Goal: Information Seeking & Learning: Learn about a topic

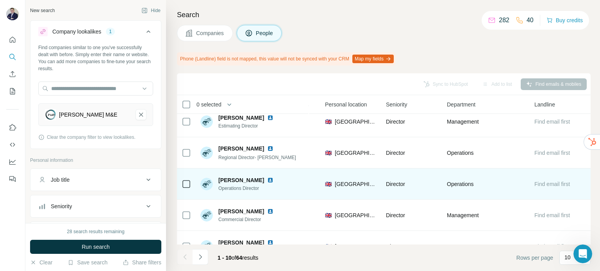
scroll to position [78, 262]
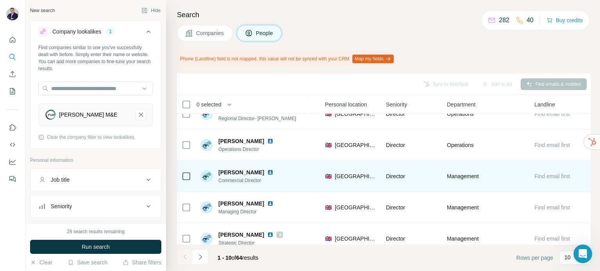
click at [546, 175] on span "Find email first" at bounding box center [552, 176] width 36 height 6
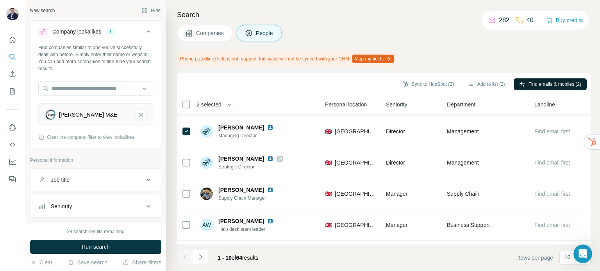
scroll to position [107, 262]
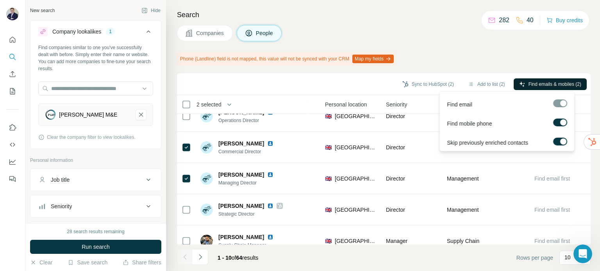
click at [558, 83] on span "Find emails & mobiles (2)" at bounding box center [554, 84] width 53 height 7
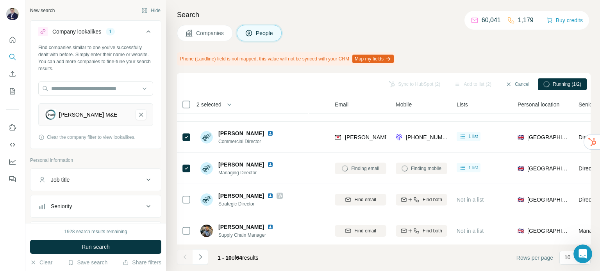
scroll to position [117, 62]
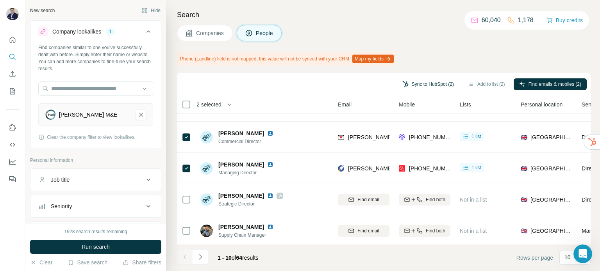
click at [408, 83] on button "Sync to HubSpot (2)" at bounding box center [428, 85] width 62 height 12
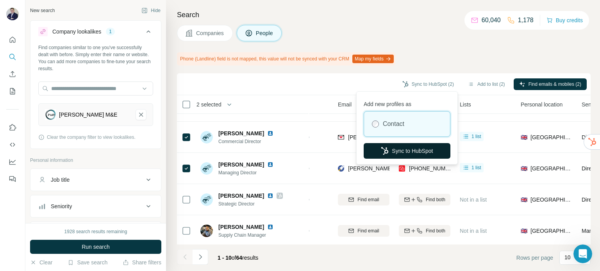
click at [405, 154] on button "Sync to HubSpot" at bounding box center [407, 151] width 87 height 16
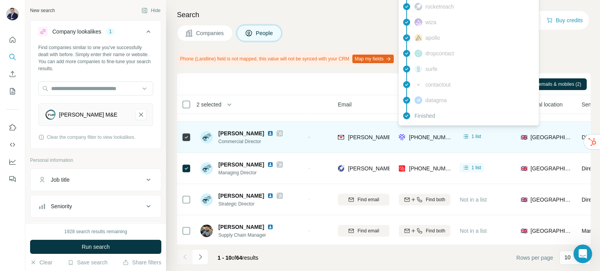
click at [412, 136] on span "+447783330465" at bounding box center [433, 137] width 49 height 6
drag, startPoint x: 443, startPoint y: 136, endPoint x: 473, endPoint y: 140, distance: 30.4
click at [0, 0] on tr "Phillip McGee Commercial Director Parr FM phillip.mcgee@parr-fm.com +4477833304…" at bounding box center [0, 0] width 0 height 0
click at [448, 139] on span "+447783330465" at bounding box center [433, 137] width 49 height 6
click at [446, 137] on span "+447783330465" at bounding box center [433, 137] width 49 height 6
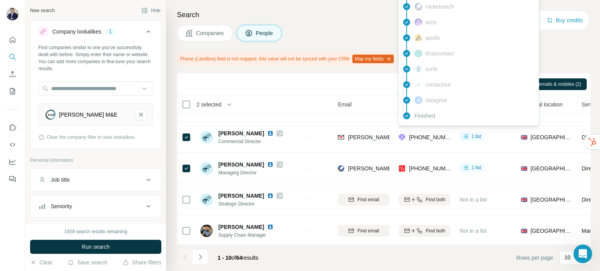
click at [369, 29] on div "Companies People" at bounding box center [384, 33] width 414 height 16
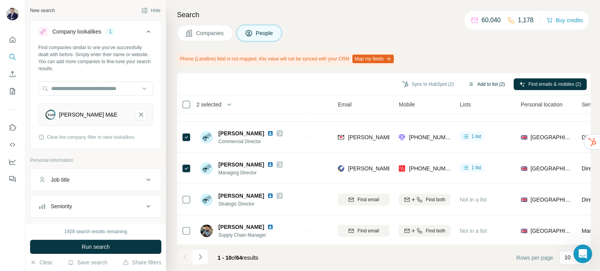
click at [476, 85] on button "Add to list (2)" at bounding box center [486, 85] width 48 height 12
click at [468, 82] on icon "button" at bounding box center [471, 84] width 6 height 6
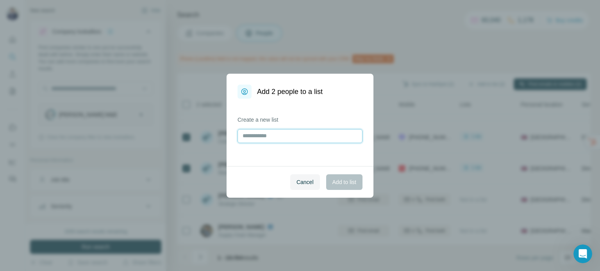
click at [293, 139] on input "text" at bounding box center [299, 136] width 125 height 14
type input "**********"
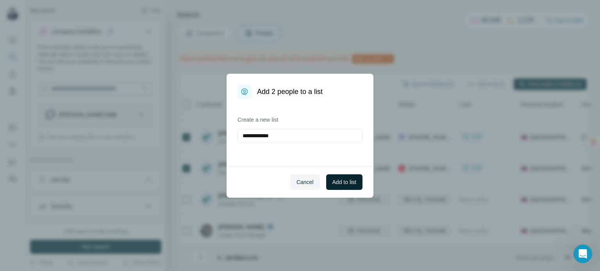
drag, startPoint x: 367, startPoint y: 178, endPoint x: 356, endPoint y: 181, distance: 11.8
click at [359, 180] on div "Cancel Add to list" at bounding box center [300, 182] width 147 height 32
click at [355, 181] on span "Add to list" at bounding box center [344, 183] width 24 height 8
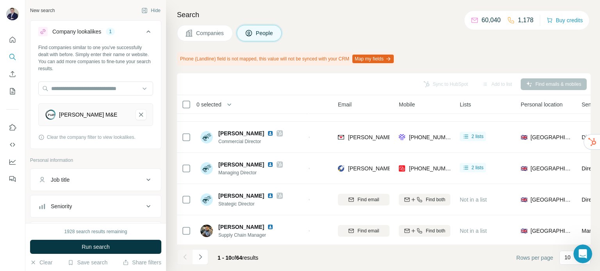
click at [214, 32] on span "Companies" at bounding box center [210, 33] width 29 height 8
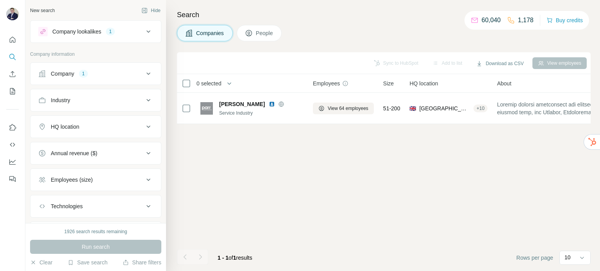
click at [118, 72] on div "Company 1" at bounding box center [90, 74] width 105 height 8
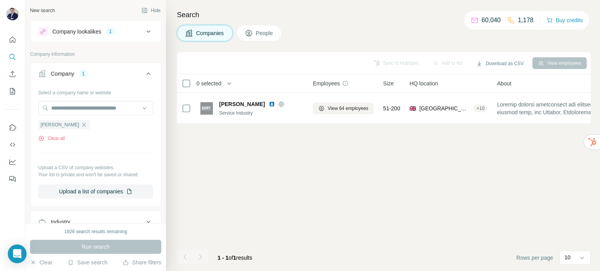
click at [71, 125] on ul "[PERSON_NAME]" at bounding box center [95, 125] width 115 height 10
click at [81, 123] on icon "button" at bounding box center [84, 125] width 6 height 6
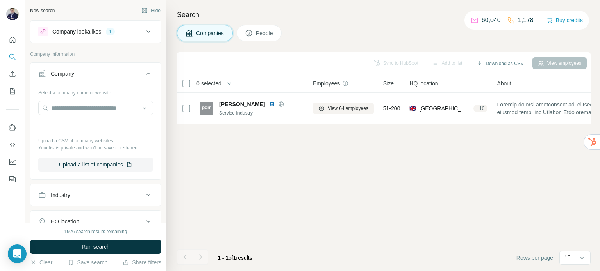
click at [144, 32] on icon at bounding box center [148, 31] width 9 height 9
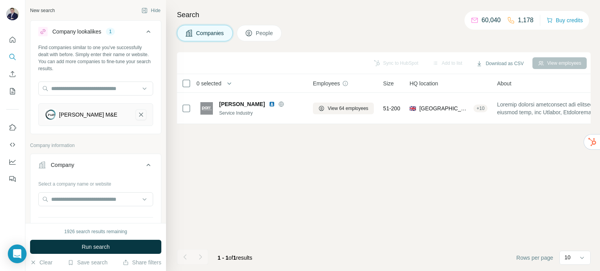
click at [137, 114] on icon "Irwin M&E-remove-button" at bounding box center [140, 115] width 7 height 8
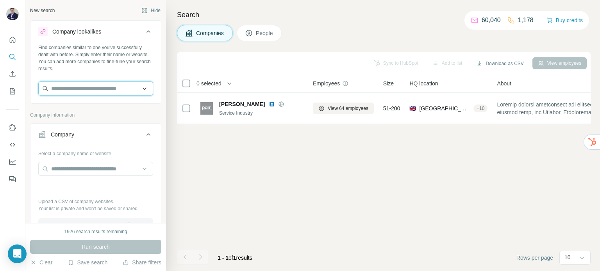
click at [89, 87] on input "text" at bounding box center [95, 89] width 115 height 14
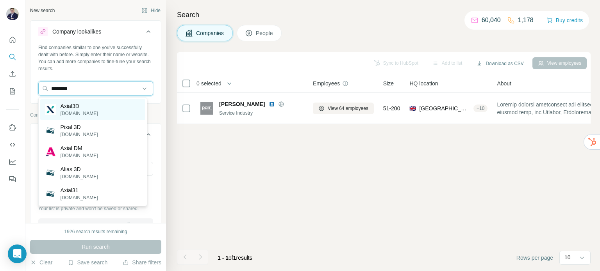
type input "********"
click at [83, 114] on p "[DOMAIN_NAME]" at bounding box center [79, 113] width 37 height 7
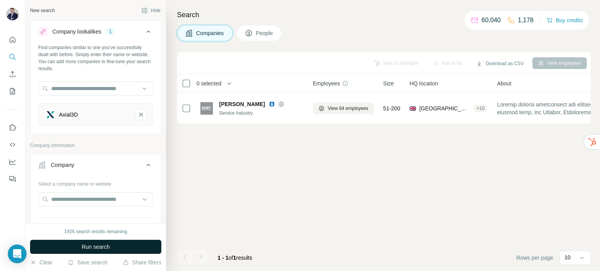
click at [96, 250] on span "Run search" at bounding box center [96, 247] width 28 height 8
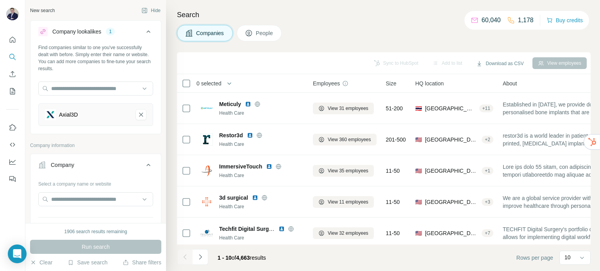
click at [444, 84] on span "HQ location" at bounding box center [429, 84] width 29 height 8
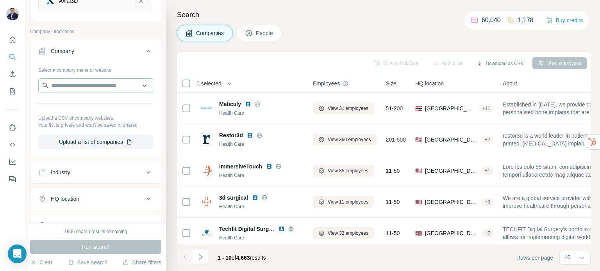
scroll to position [117, 0]
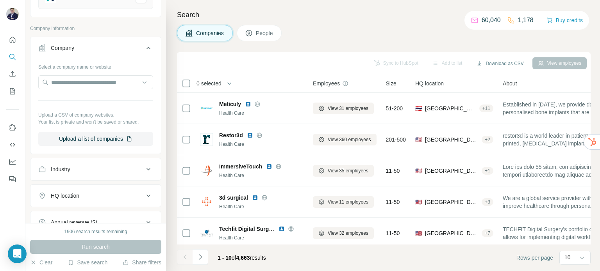
click at [113, 193] on div "HQ location" at bounding box center [90, 196] width 105 height 8
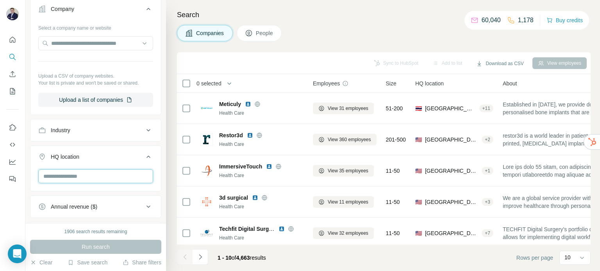
click at [111, 180] on input "text" at bounding box center [95, 177] width 115 height 14
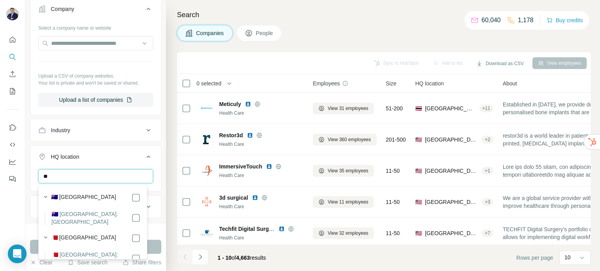
type input "*"
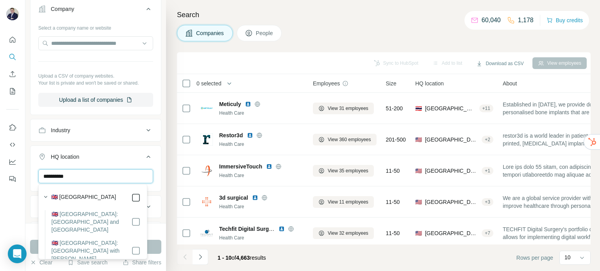
type input "**********"
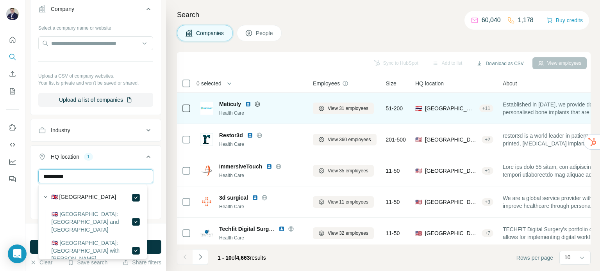
click at [84, 173] on input "**********" at bounding box center [95, 177] width 115 height 14
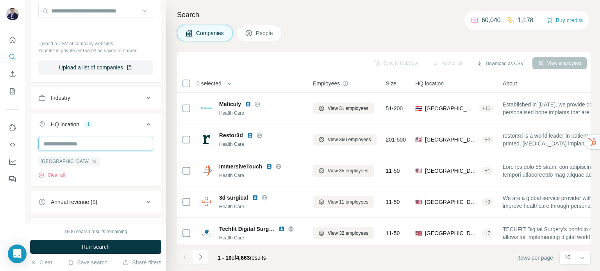
scroll to position [191, 0]
click at [91, 145] on input "text" at bounding box center [95, 142] width 115 height 14
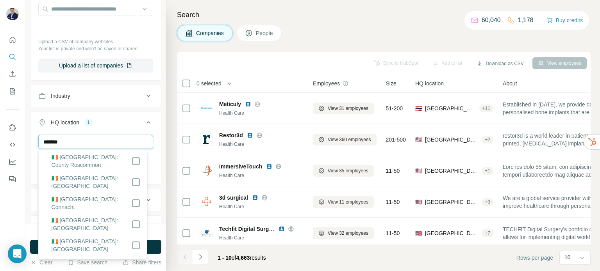
scroll to position [117, 0]
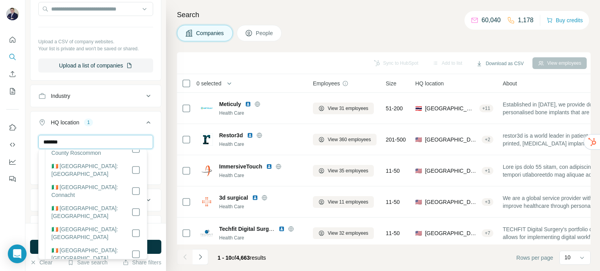
type input "*******"
click at [134, 229] on icon at bounding box center [135, 233] width 9 height 9
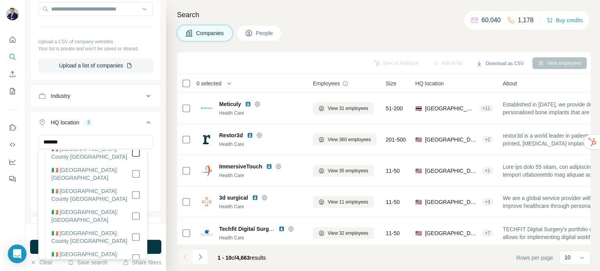
scroll to position [455, 0]
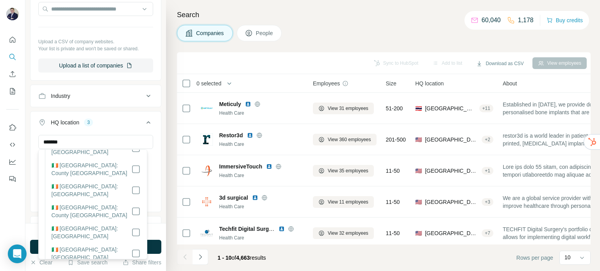
click at [33, 161] on div "******* [GEOGRAPHIC_DATA] [GEOGRAPHIC_DATA] [GEOGRAPHIC_DATA] Clear all" at bounding box center [95, 172] width 130 height 75
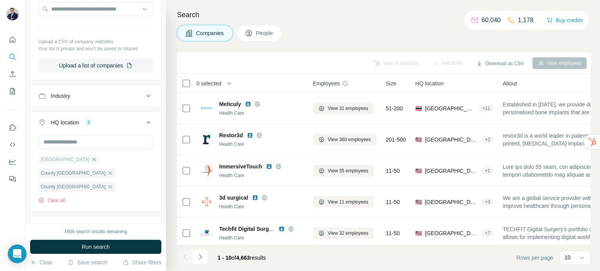
click at [93, 159] on icon "button" at bounding box center [95, 160] width 4 height 4
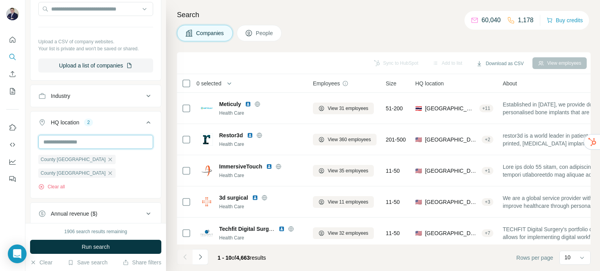
click at [68, 139] on input "text" at bounding box center [95, 142] width 115 height 14
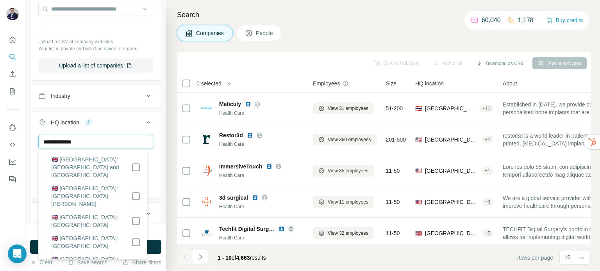
scroll to position [1992, 0]
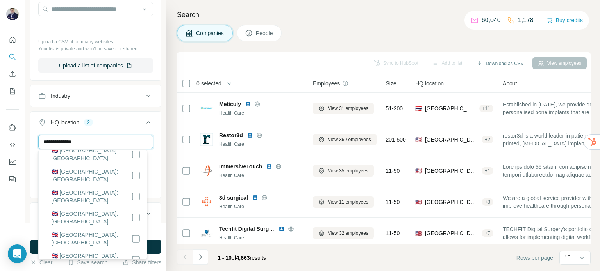
click at [91, 145] on input "**********" at bounding box center [95, 142] width 115 height 14
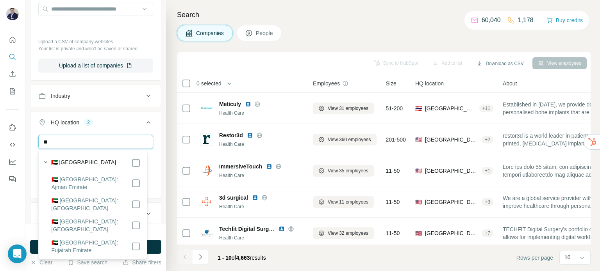
type input "*"
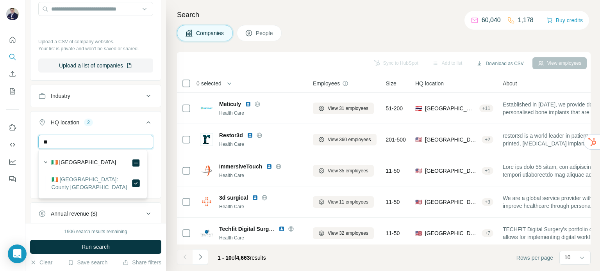
type input "*"
type input "******"
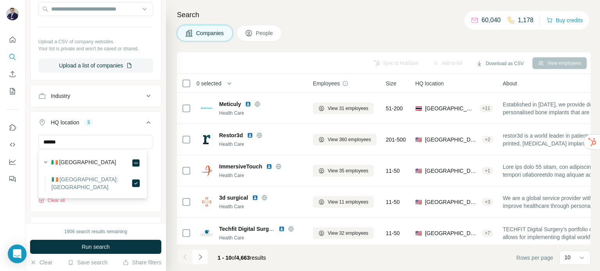
click at [367, 27] on div "Companies People" at bounding box center [384, 33] width 414 height 16
click at [104, 249] on span "Run search" at bounding box center [96, 247] width 28 height 8
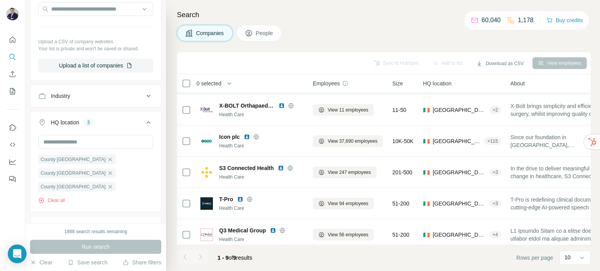
scroll to position [133, 0]
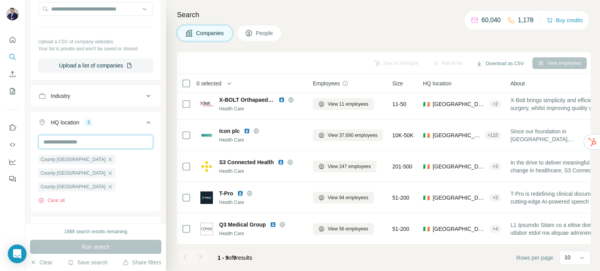
click at [84, 138] on input "text" at bounding box center [95, 142] width 115 height 14
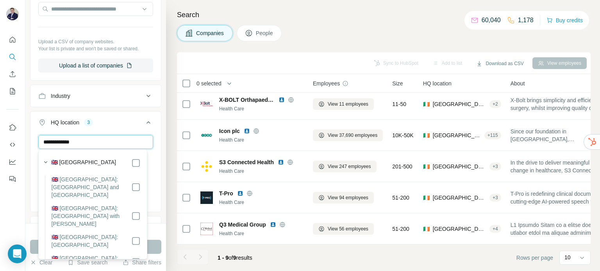
type input "**********"
click at [364, 15] on h4 "Search" at bounding box center [384, 14] width 414 height 11
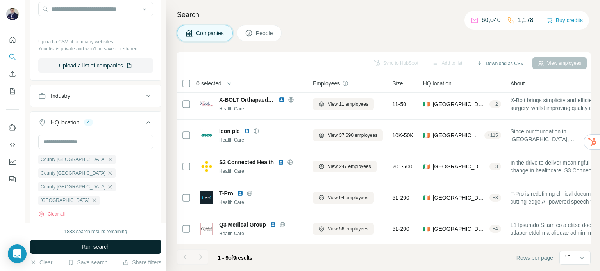
click at [109, 247] on span "Run search" at bounding box center [96, 247] width 28 height 8
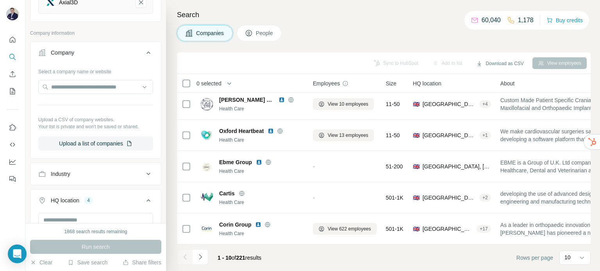
scroll to position [34, 0]
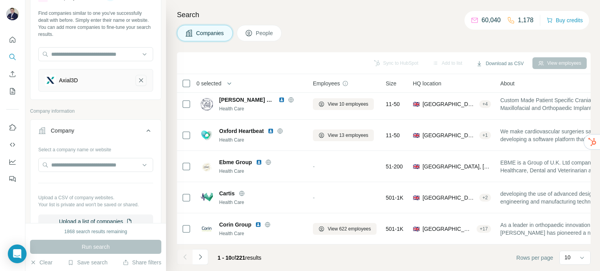
click at [137, 79] on icon "Axial3D-remove-button" at bounding box center [140, 81] width 7 height 8
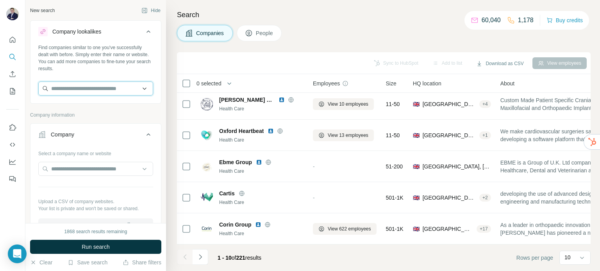
click at [102, 89] on input "text" at bounding box center [95, 89] width 115 height 14
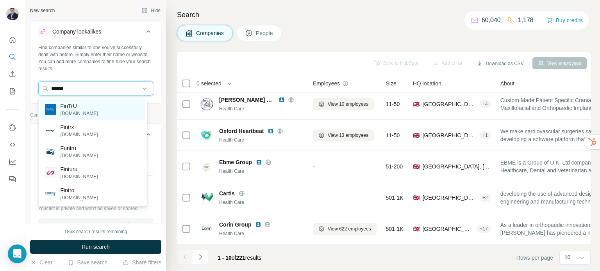
type input "******"
click at [65, 109] on p "FinTrU" at bounding box center [79, 106] width 37 height 8
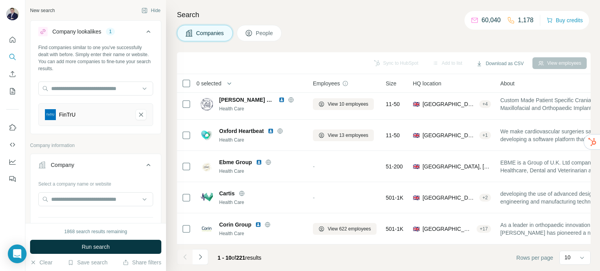
click at [92, 250] on span "Run search" at bounding box center [96, 247] width 28 height 8
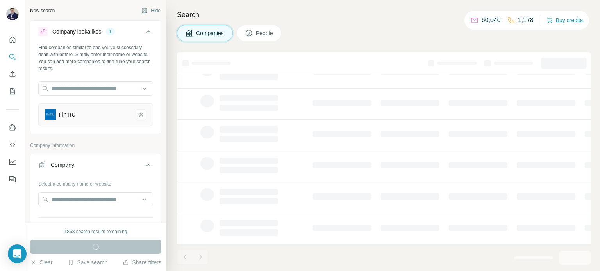
scroll to position [195, 0]
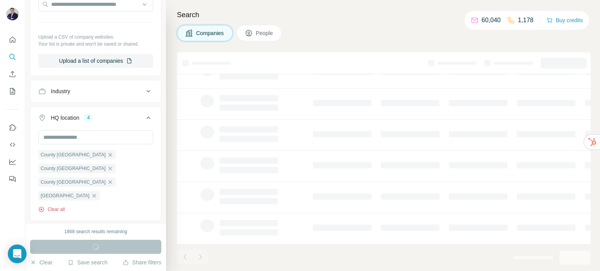
click at [55, 206] on button "Clear all" at bounding box center [51, 209] width 27 height 7
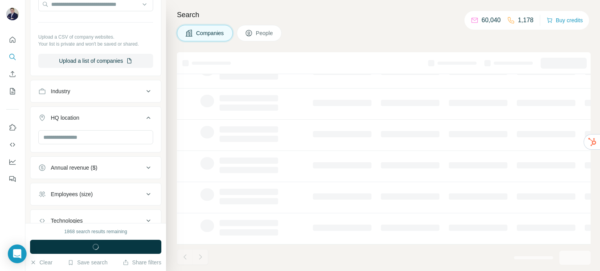
click at [123, 116] on div "HQ location" at bounding box center [90, 118] width 105 height 8
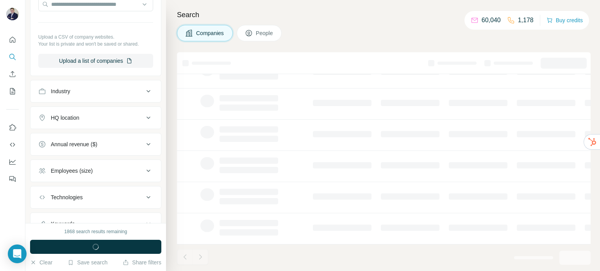
click at [104, 118] on div "HQ location" at bounding box center [90, 118] width 105 height 8
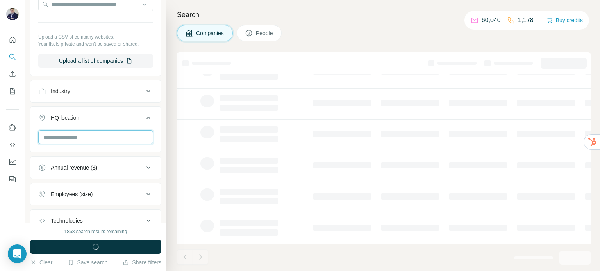
click at [64, 137] on input "text" at bounding box center [95, 137] width 115 height 14
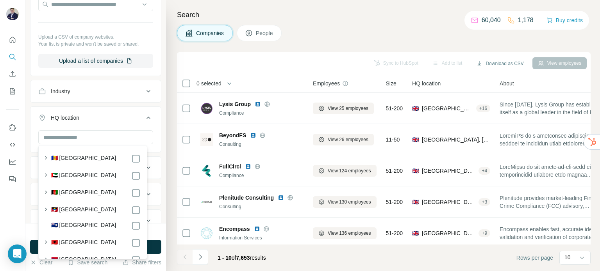
click at [342, 34] on div "Companies People" at bounding box center [384, 33] width 414 height 16
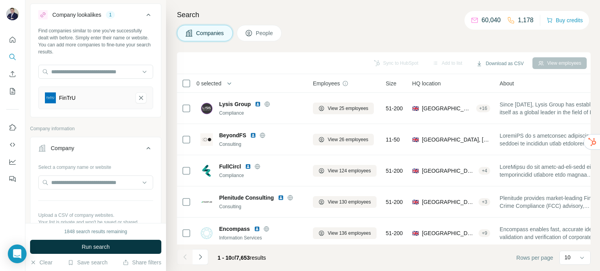
scroll to position [16, 0]
click at [137, 98] on icon "FinTrU-remove-button" at bounding box center [140, 99] width 7 height 8
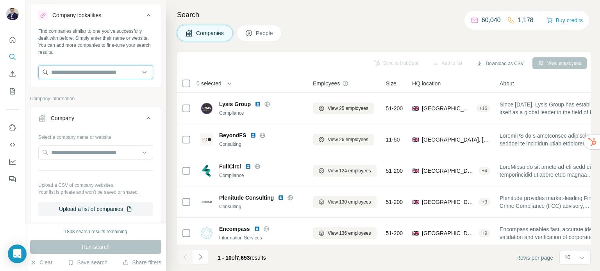
click at [107, 75] on input "text" at bounding box center [95, 72] width 115 height 14
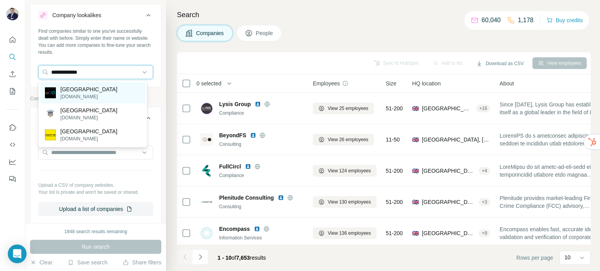
type input "**********"
click at [69, 91] on p "[GEOGRAPHIC_DATA]" at bounding box center [89, 90] width 57 height 8
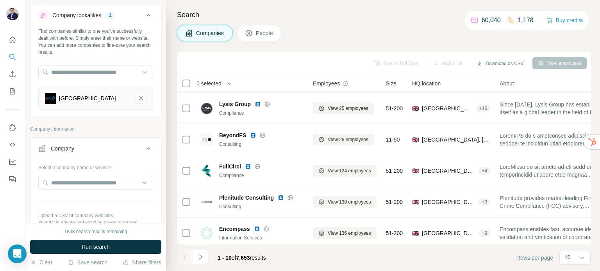
click at [97, 142] on button "Company" at bounding box center [95, 150] width 130 height 22
click at [143, 139] on button "Company" at bounding box center [95, 150] width 130 height 22
click at [143, 136] on div "Company information" at bounding box center [95, 132] width 131 height 12
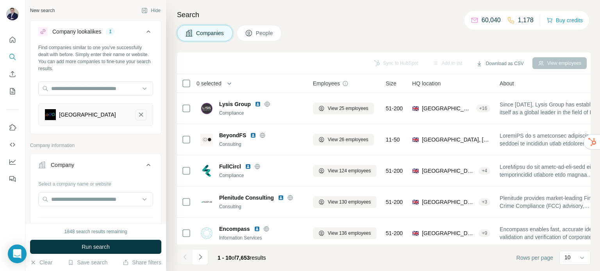
click at [137, 114] on icon "Bouncy Square-remove-button" at bounding box center [140, 115] width 7 height 8
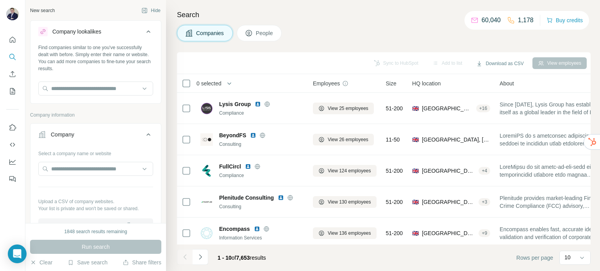
click at [144, 29] on icon at bounding box center [148, 31] width 9 height 9
click at [146, 31] on icon at bounding box center [148, 31] width 4 height 2
click at [144, 31] on icon at bounding box center [148, 31] width 9 height 9
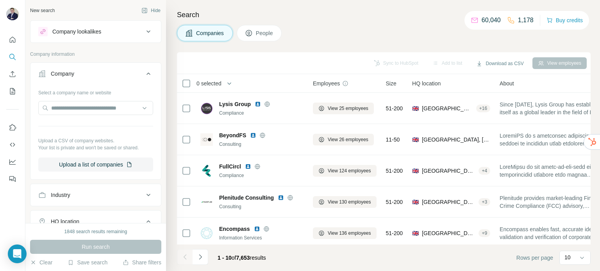
scroll to position [159, 0]
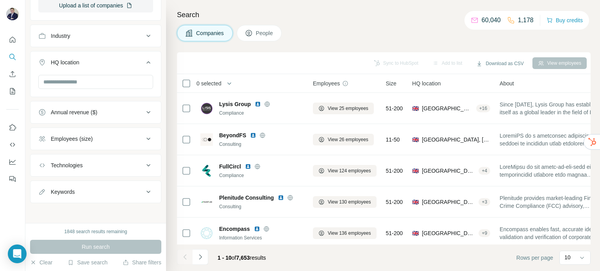
click at [144, 34] on icon at bounding box center [148, 35] width 9 height 9
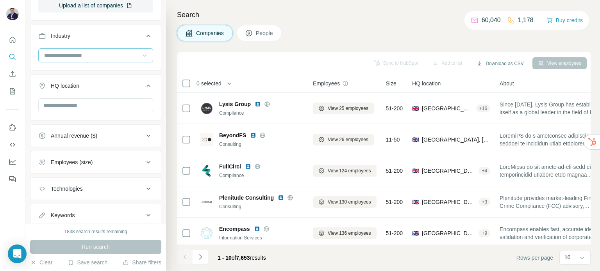
click at [141, 58] on icon at bounding box center [145, 56] width 8 height 8
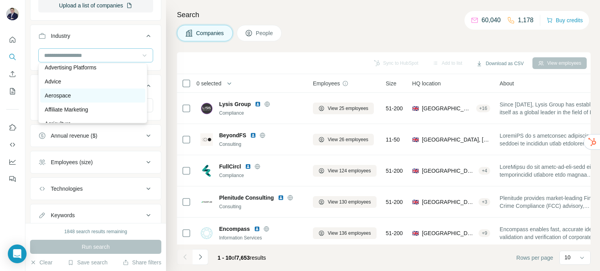
click at [90, 94] on div "Aerospace" at bounding box center [93, 96] width 96 height 8
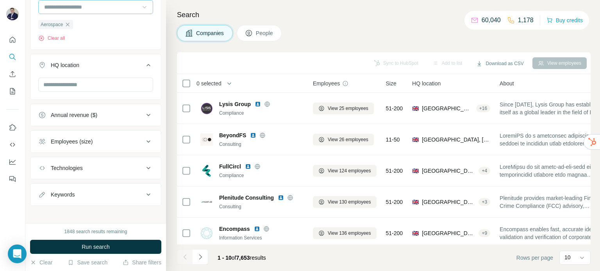
scroll to position [211, 0]
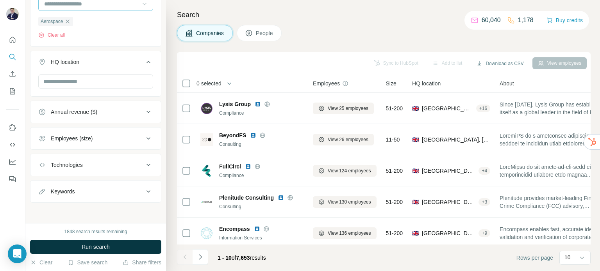
click at [86, 138] on div "Employees (size)" at bounding box center [72, 139] width 42 height 8
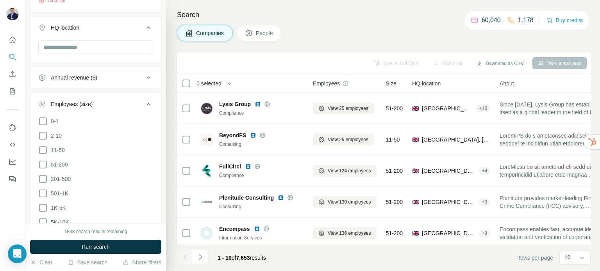
scroll to position [250, 0]
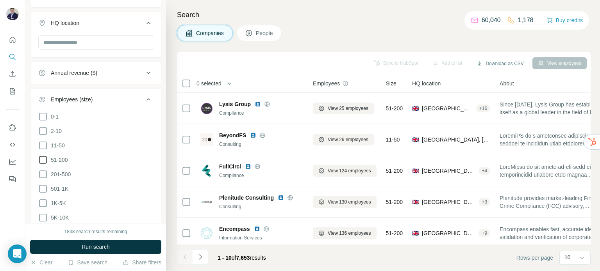
click at [41, 159] on icon at bounding box center [42, 159] width 9 height 9
click at [208, 48] on div "Search Companies People Sync to HubSpot Add to list Download as CSV View employ…" at bounding box center [383, 135] width 434 height 271
click at [144, 96] on icon at bounding box center [148, 99] width 9 height 9
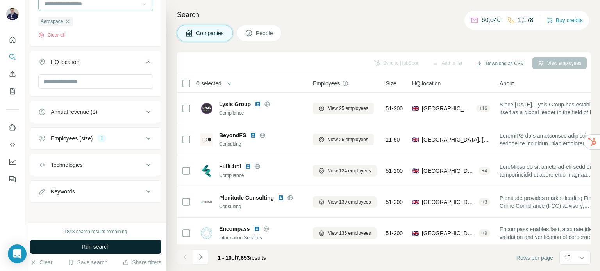
click at [107, 245] on span "Run search" at bounding box center [96, 247] width 28 height 8
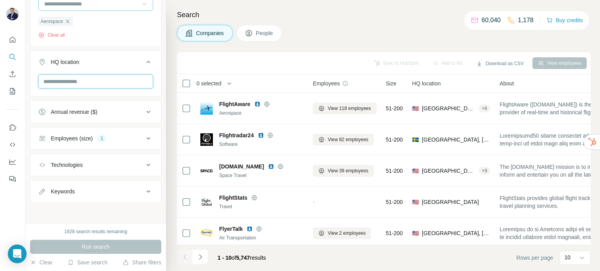
click at [88, 77] on input "text" at bounding box center [95, 82] width 115 height 14
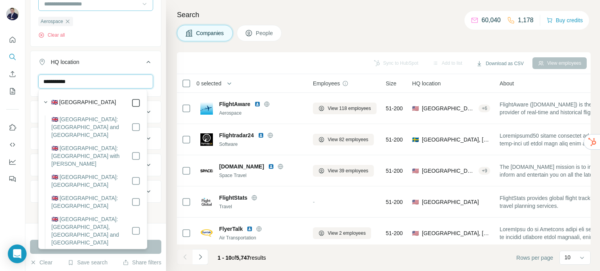
type input "**********"
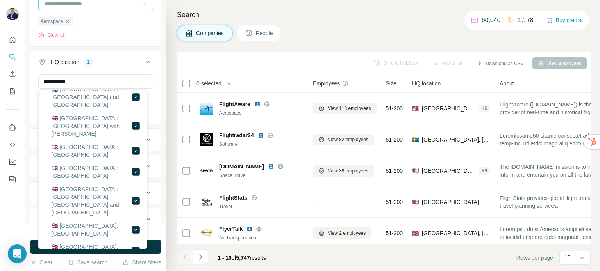
scroll to position [39, 0]
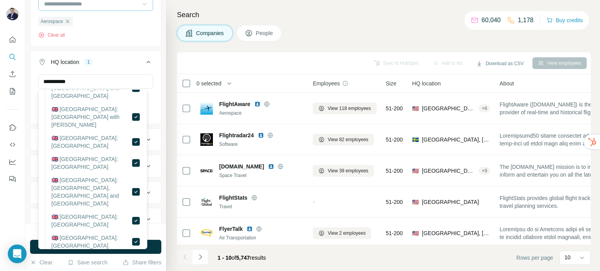
click at [307, 50] on div "Search Companies People Sync to HubSpot Add to list Download as CSV View employ…" at bounding box center [383, 135] width 434 height 271
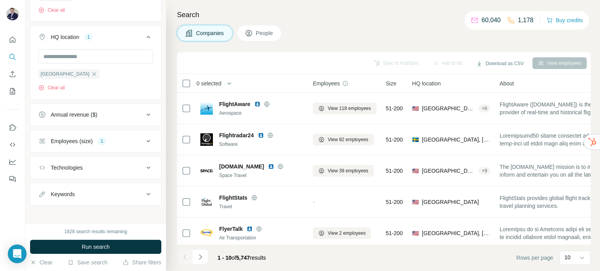
scroll to position [239, 0]
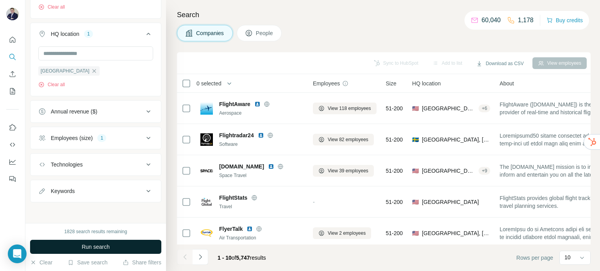
click at [112, 248] on button "Run search" at bounding box center [95, 247] width 131 height 14
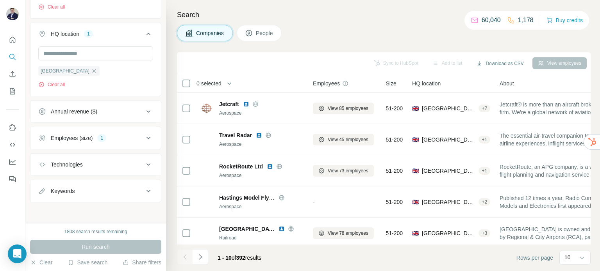
scroll to position [164, 0]
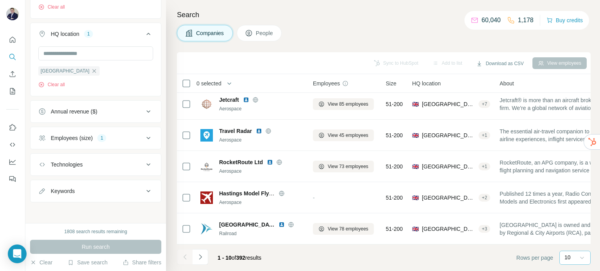
click at [586, 257] on div "10" at bounding box center [574, 258] width 31 height 14
click at [573, 229] on div "20" at bounding box center [575, 227] width 18 height 8
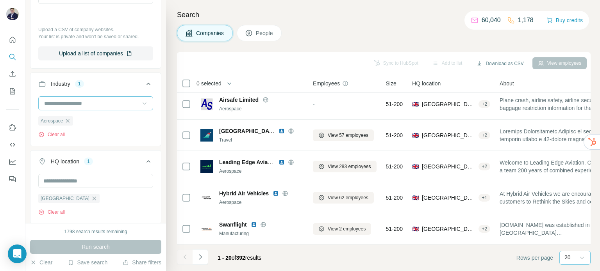
scroll to position [156, 0]
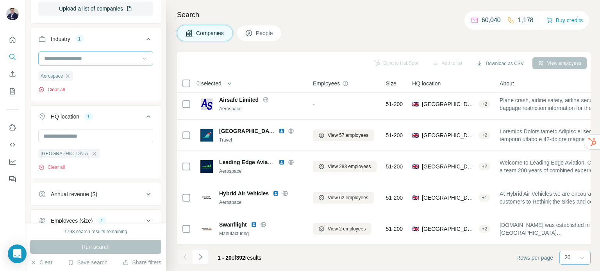
click at [57, 91] on button "Clear all" at bounding box center [51, 89] width 27 height 7
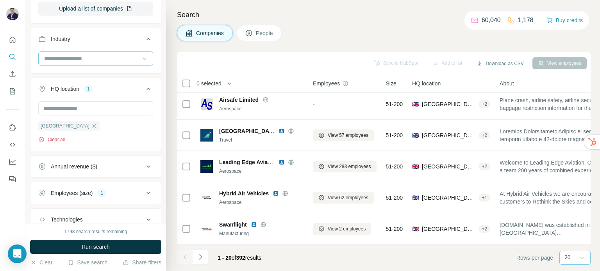
click at [64, 140] on button "Clear all" at bounding box center [51, 139] width 27 height 7
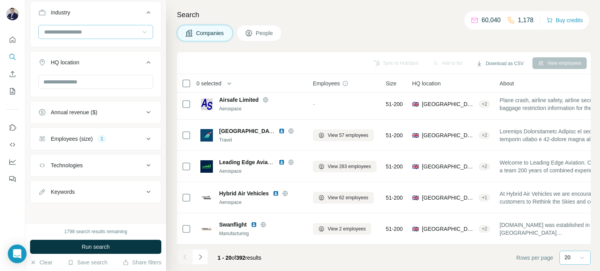
click at [146, 138] on icon at bounding box center [148, 139] width 4 height 2
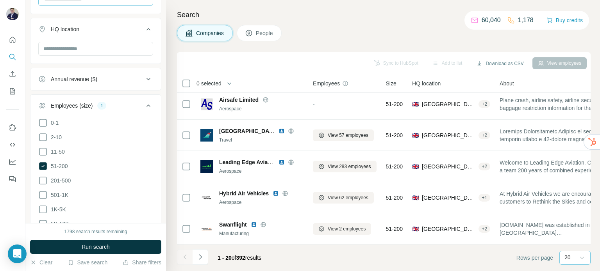
scroll to position [300, 0]
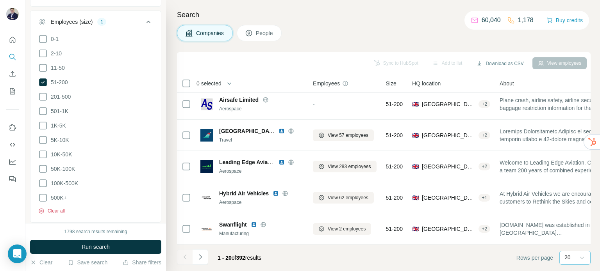
click at [57, 211] on button "Clear all" at bounding box center [51, 211] width 27 height 7
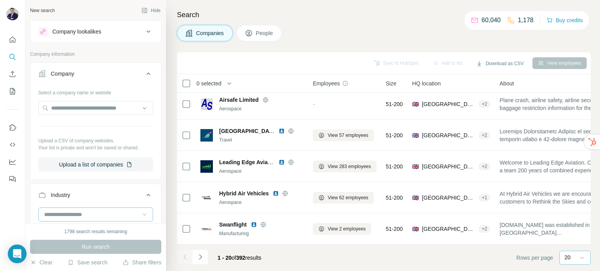
click at [144, 33] on icon at bounding box center [148, 31] width 9 height 9
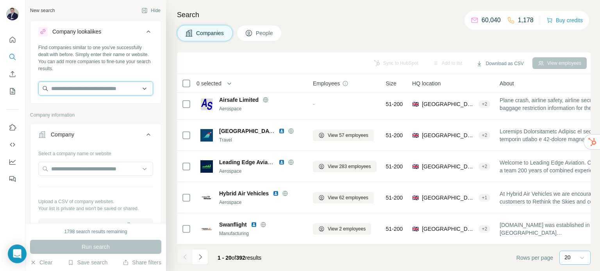
click at [82, 89] on input "text" at bounding box center [95, 89] width 115 height 14
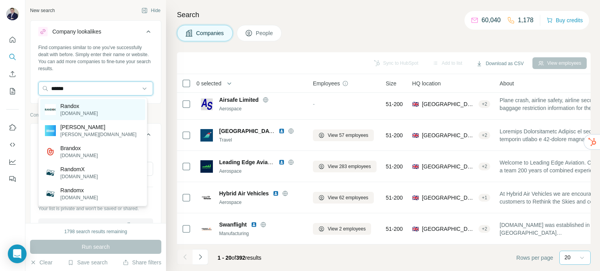
type input "******"
click at [67, 102] on div "Randox [DOMAIN_NAME]" at bounding box center [92, 109] width 105 height 21
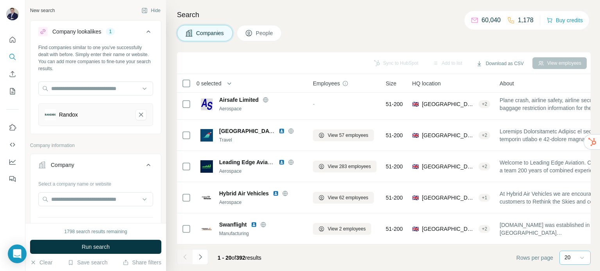
click at [330, 57] on div "Sync to HubSpot Add to list Download as CSV View employees" at bounding box center [384, 63] width 406 height 14
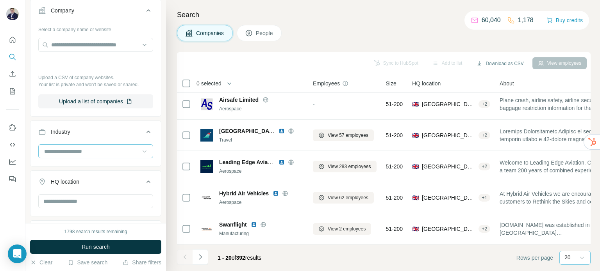
scroll to position [156, 0]
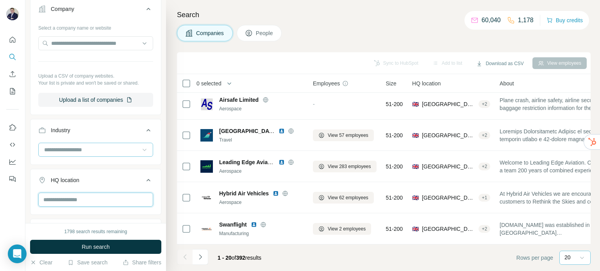
click at [114, 197] on input "text" at bounding box center [95, 200] width 115 height 14
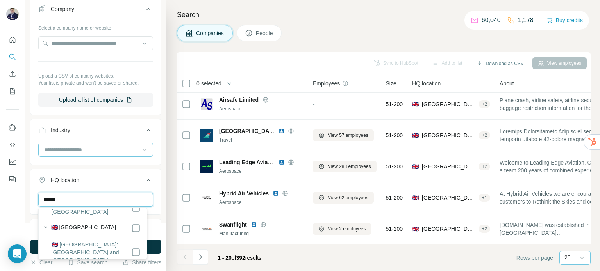
scroll to position [161, 0]
type input "******"
click at [132, 164] on div "Industry" at bounding box center [95, 142] width 131 height 46
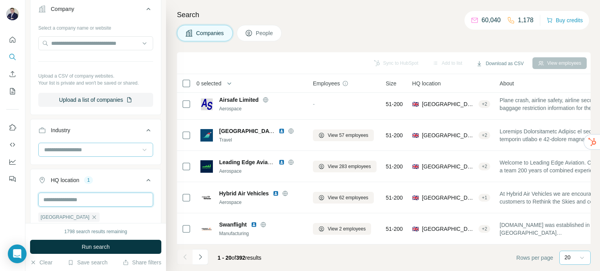
click at [90, 200] on input "text" at bounding box center [95, 200] width 115 height 14
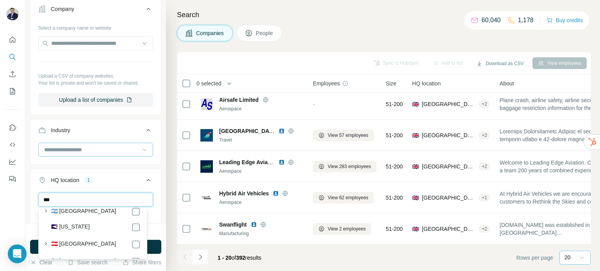
scroll to position [44, 0]
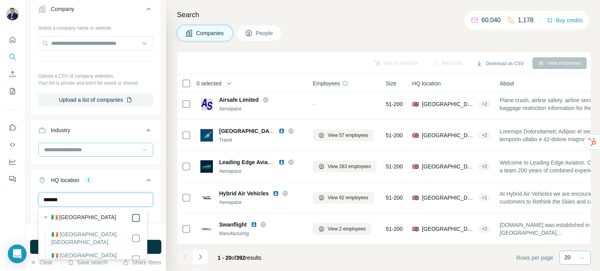
type input "*******"
click at [305, 43] on div "Search Companies People Sync to HubSpot Add to list Download as CSV View employ…" at bounding box center [383, 135] width 434 height 271
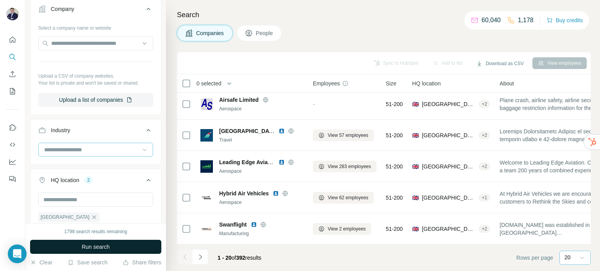
click at [100, 249] on span "Run search" at bounding box center [96, 247] width 28 height 8
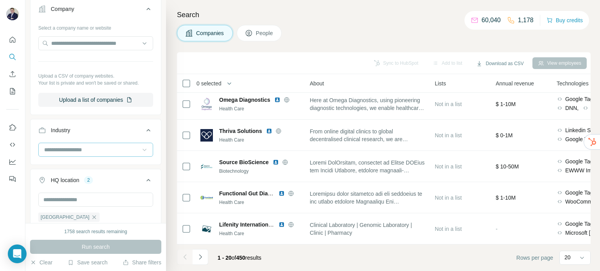
scroll to position [477, 186]
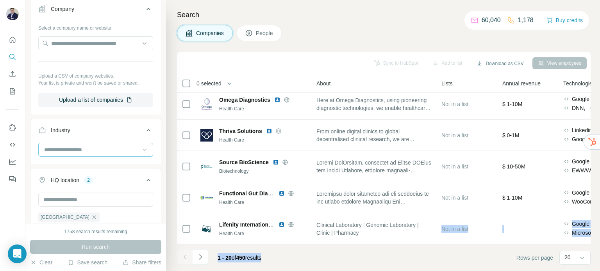
drag, startPoint x: 377, startPoint y: 240, endPoint x: 332, endPoint y: 250, distance: 45.2
click at [332, 250] on div "Sync to HubSpot Add to list Download as CSV View employees 0 selected Companies…" at bounding box center [384, 161] width 414 height 219
click at [332, 250] on footer "1 - 20 of 450 results Rows per page 20" at bounding box center [384, 258] width 414 height 27
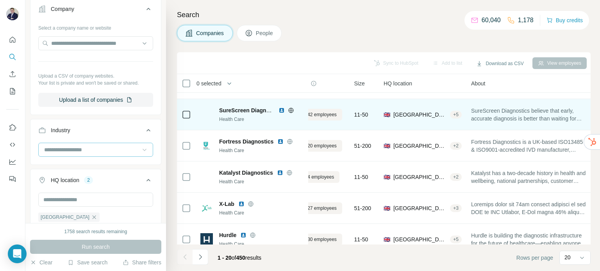
scroll to position [0, 32]
